Goal: Information Seeking & Learning: Learn about a topic

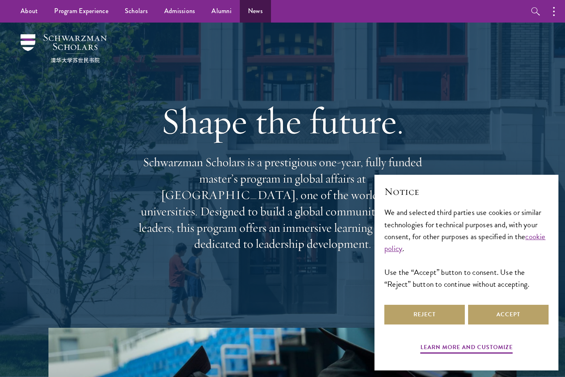
click at [251, 9] on link "News" at bounding box center [255, 11] width 31 height 23
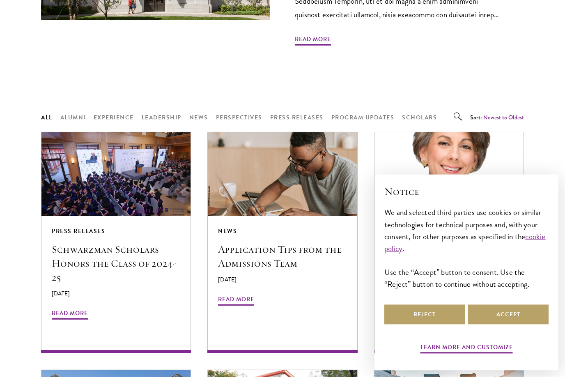
scroll to position [611, 0]
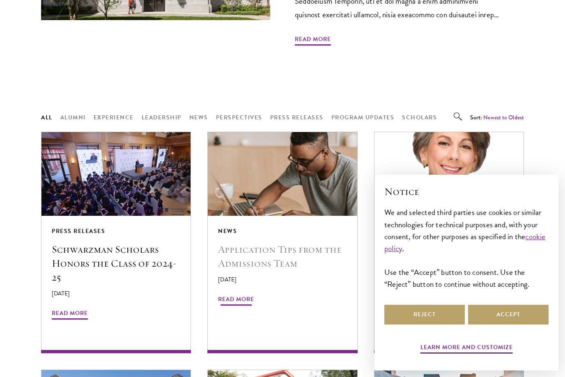
click at [264, 243] on h5 "Application Tips from the Admissions Team" at bounding box center [282, 257] width 128 height 28
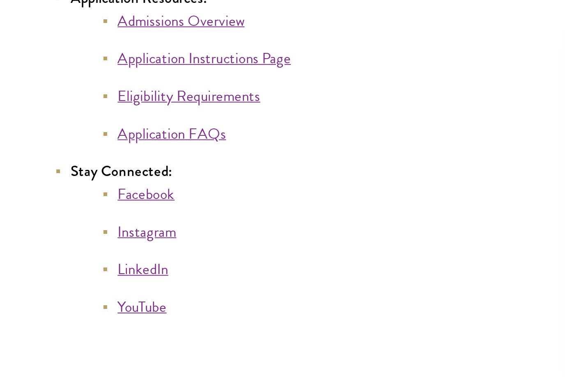
scroll to position [4400, 0]
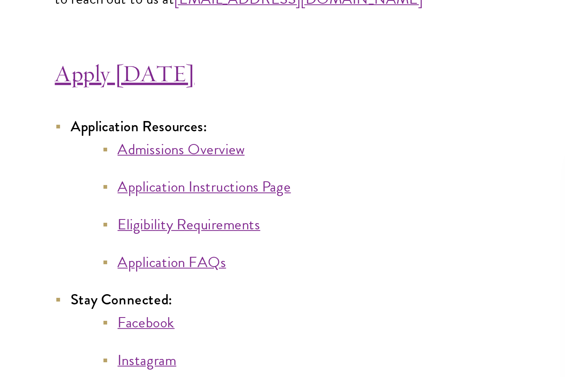
click at [123, 209] on link "Eligibility Requirements" at bounding box center [160, 215] width 75 height 12
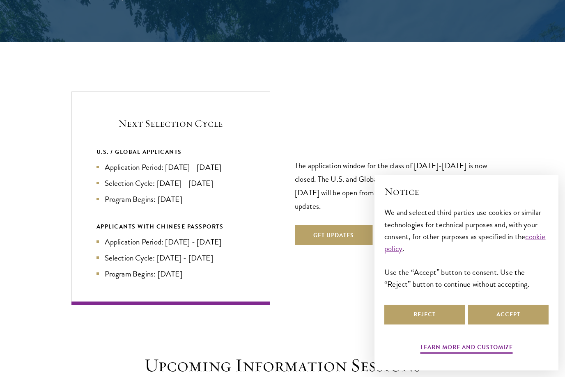
scroll to position [1677, 0]
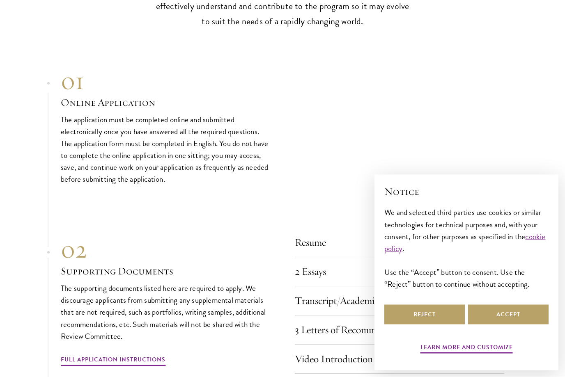
click at [26, 360] on section "01 Online Application 01 Online Application The application must be completed o…" at bounding box center [282, 320] width 565 height 508
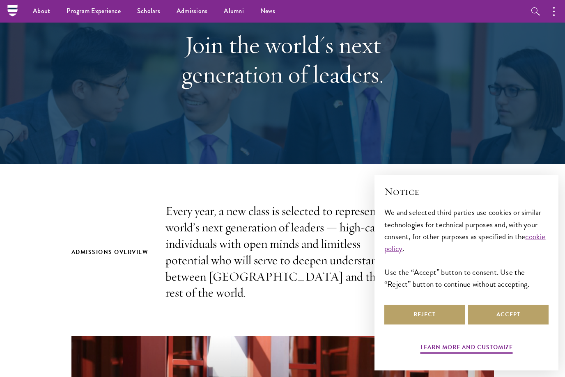
scroll to position [0, 0]
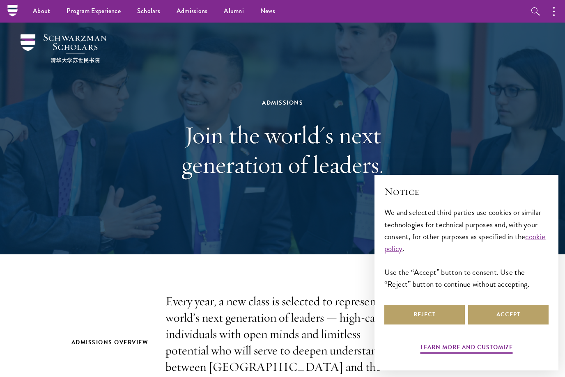
scroll to position [47, 0]
